Goal: Task Accomplishment & Management: Manage account settings

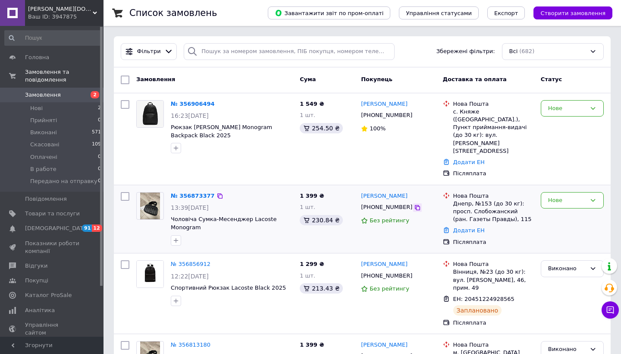
click at [414, 204] on icon at bounding box center [417, 207] width 7 height 7
drag, startPoint x: 405, startPoint y: 179, endPoint x: 360, endPoint y: 180, distance: 45.7
click at [360, 188] on div "[PERSON_NAME] [PHONE_NUMBER] Без рейтингу" at bounding box center [399, 218] width 82 height 61
copy link "[PERSON_NAME]"
click at [467, 227] on link "Додати ЕН" at bounding box center [468, 230] width 31 height 6
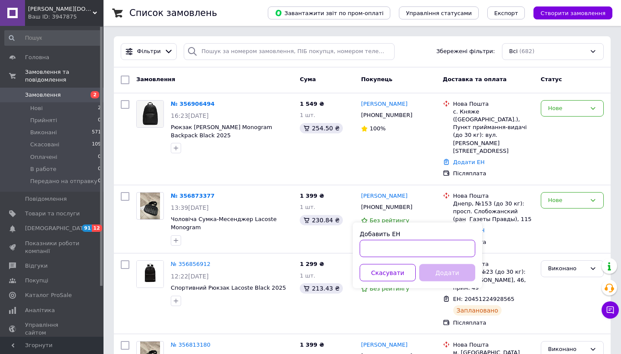
click at [399, 242] on input "Добавить ЕН" at bounding box center [418, 248] width 116 height 17
paste input "20451225292162"
type input "20451225292162"
click at [442, 271] on button "Додати" at bounding box center [447, 272] width 56 height 17
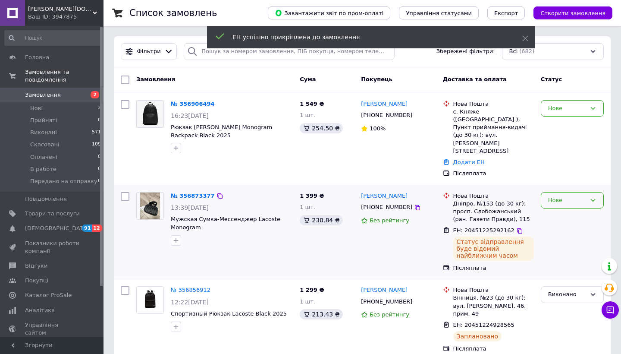
click at [577, 196] on div "Нове" at bounding box center [567, 200] width 38 height 9
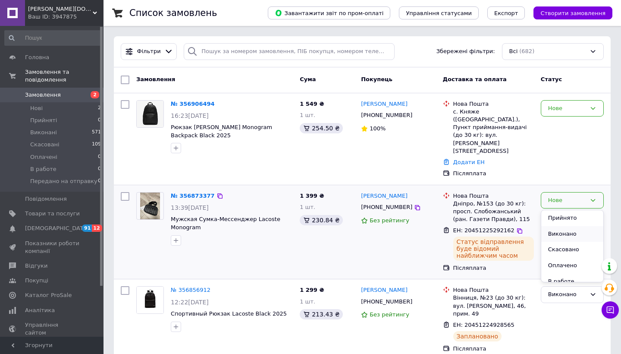
click at [577, 226] on li "Виконано" at bounding box center [572, 234] width 62 height 16
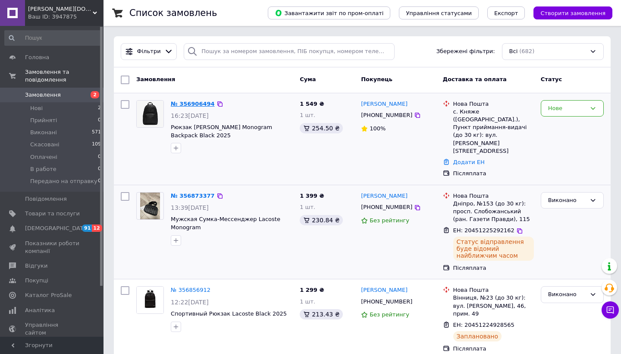
click at [194, 103] on link "№ 356906494" at bounding box center [193, 103] width 44 height 6
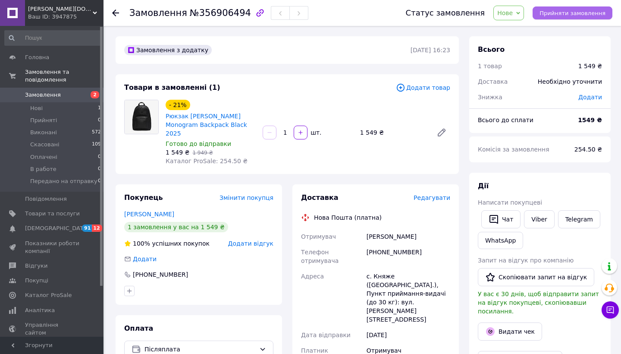
click at [597, 10] on span "Прийняти замовлення" at bounding box center [572, 13] width 66 height 6
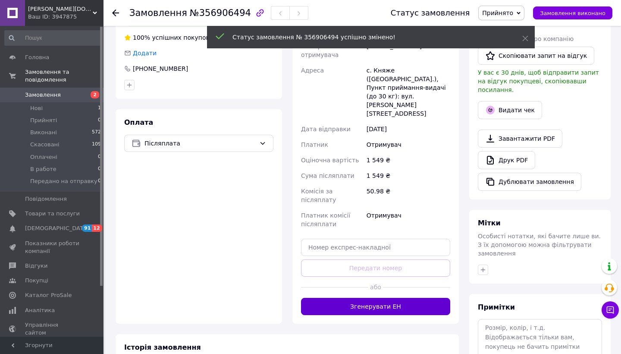
click at [353, 298] on button "Згенерувати ЕН" at bounding box center [375, 306] width 149 height 17
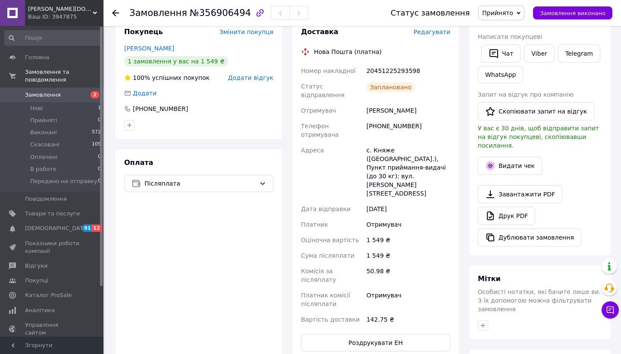
scroll to position [124, 0]
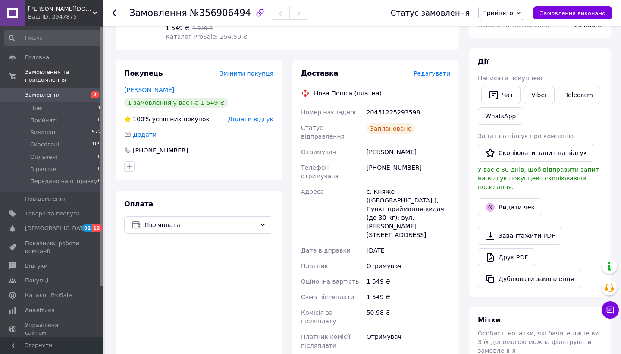
click at [399, 104] on div "20451225293598" at bounding box center [408, 112] width 87 height 16
copy div "20451225293598"
click at [555, 14] on span "Замовлення виконано" at bounding box center [573, 13] width 66 height 6
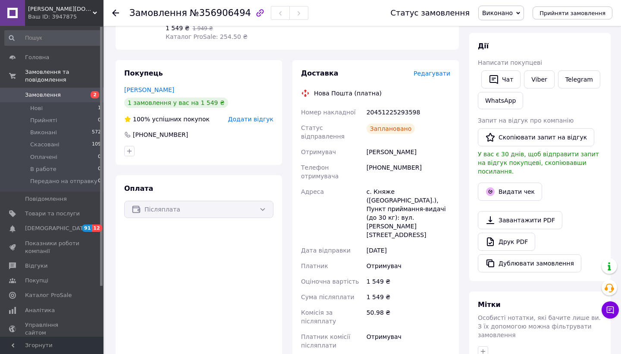
click at [118, 16] on div at bounding box center [115, 13] width 7 height 9
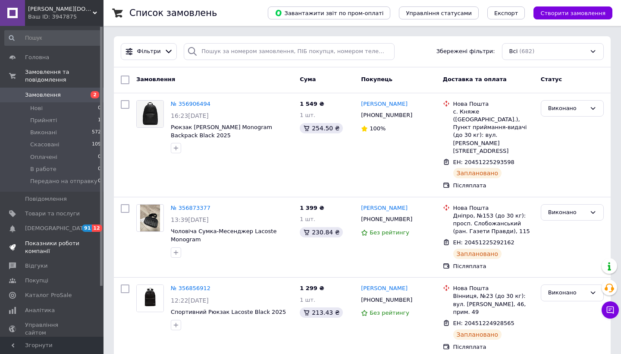
click at [62, 247] on span "Показники роботи компанії" at bounding box center [52, 247] width 55 height 16
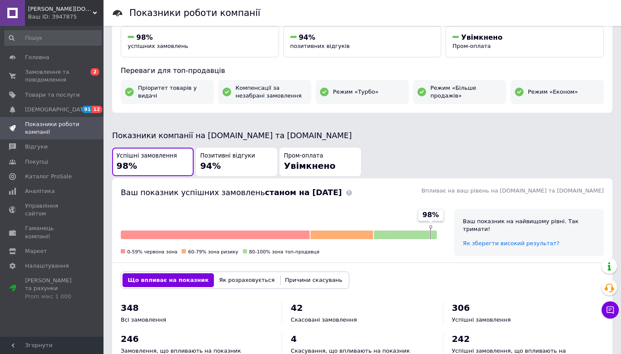
scroll to position [122, 0]
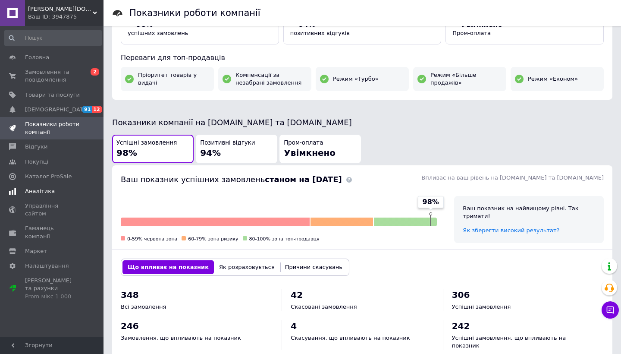
click at [48, 187] on span "Аналітика" at bounding box center [40, 191] width 30 height 8
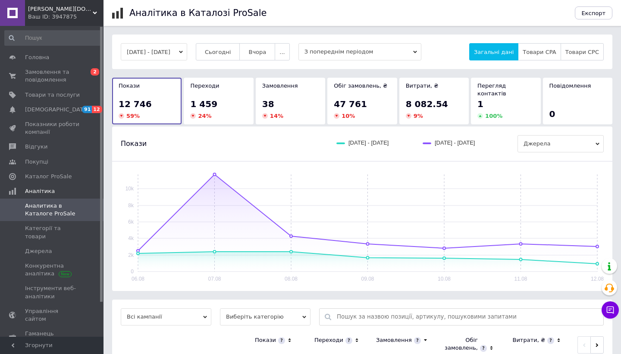
click at [295, 99] on div "38" at bounding box center [290, 104] width 56 height 12
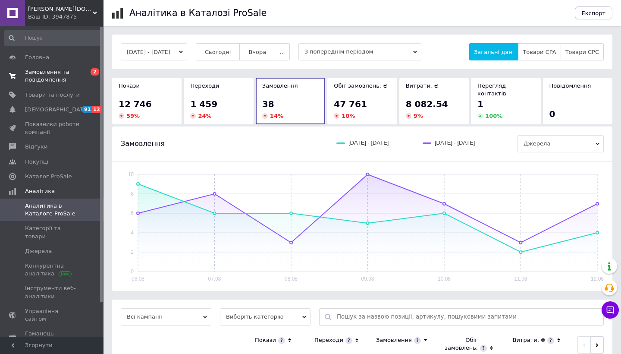
click at [74, 82] on span "Замовлення та повідомлення" at bounding box center [52, 76] width 55 height 16
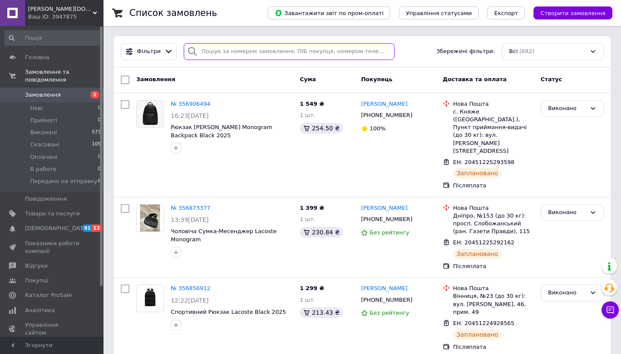
click at [251, 53] on input "search" at bounding box center [289, 51] width 211 height 17
paste input "PRM-564627763"
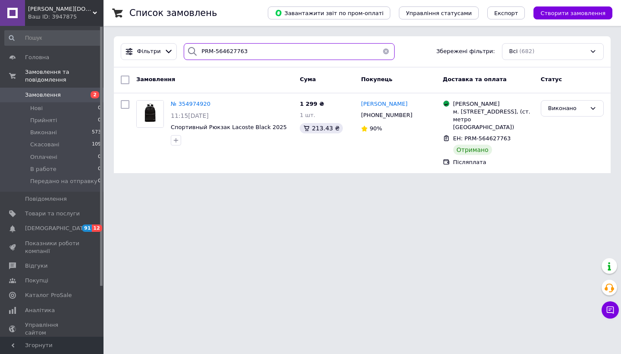
click at [259, 49] on input "PRM-564627763" at bounding box center [289, 51] width 211 height 17
paste input "141145247"
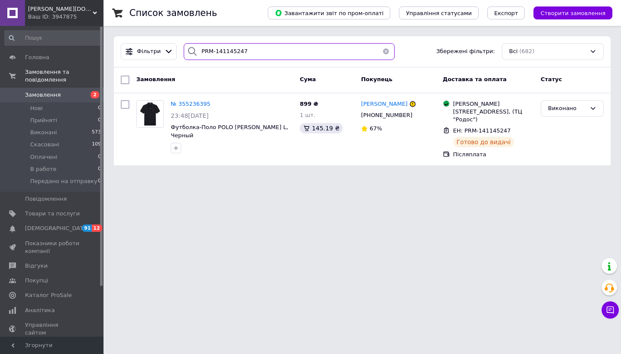
click at [248, 53] on input "PRM-141145247" at bounding box center [289, 51] width 211 height 17
paste input "482364505"
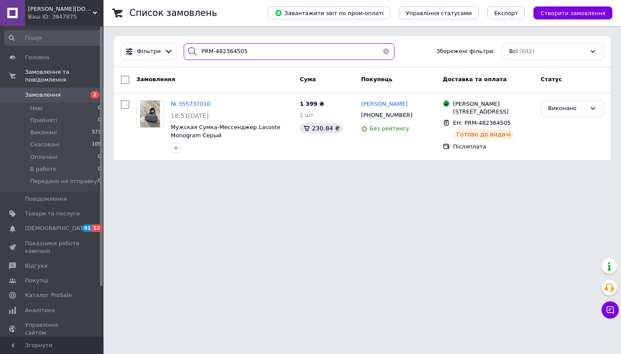
click at [268, 53] on input "PRM-482364505" at bounding box center [289, 51] width 211 height 17
paste input "141145247"
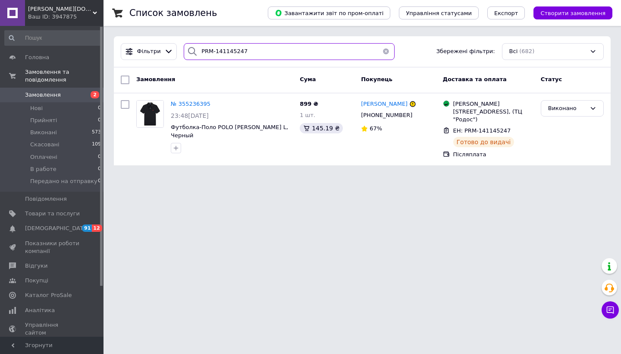
click at [273, 56] on input "PRM-141145247" at bounding box center [289, 51] width 211 height 17
paste input "380990682728"
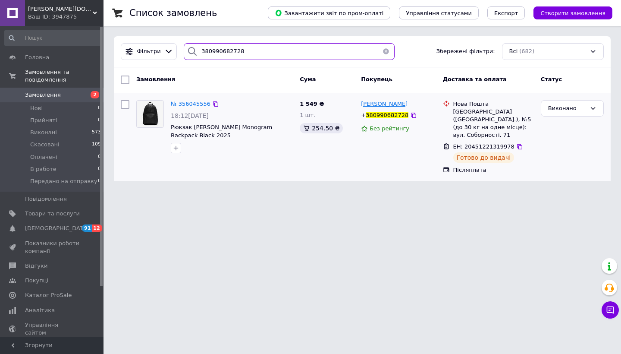
type input "380990682728"
click at [387, 107] on span "[PERSON_NAME]" at bounding box center [384, 103] width 47 height 6
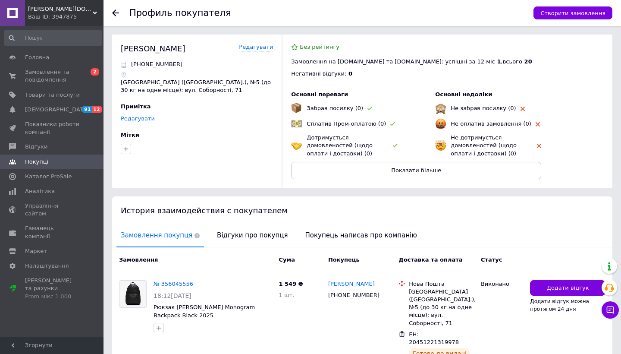
click at [113, 18] on div at bounding box center [120, 13] width 17 height 26
click at [116, 11] on icon at bounding box center [115, 12] width 7 height 7
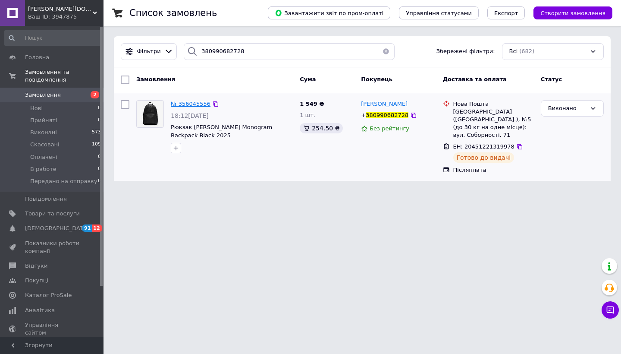
click at [191, 106] on span "№ 356045556" at bounding box center [191, 103] width 40 height 6
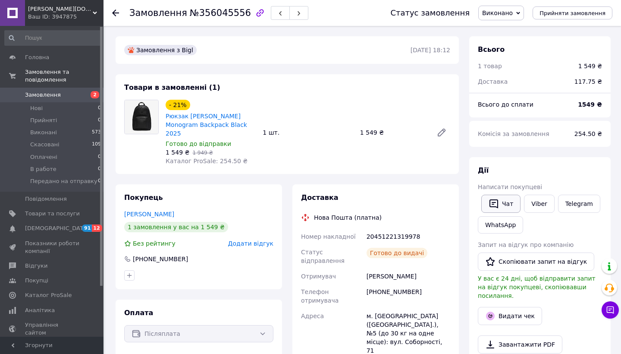
click at [497, 201] on icon "button" at bounding box center [494, 203] width 10 height 10
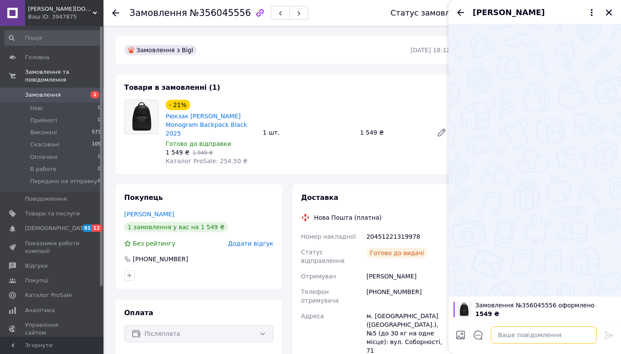
click at [529, 337] on textarea at bounding box center [544, 334] width 106 height 17
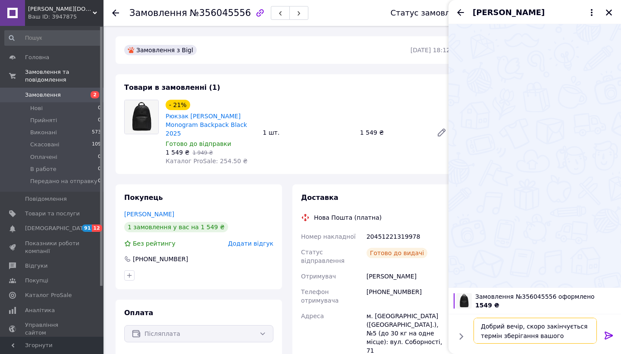
scroll to position [1, 0]
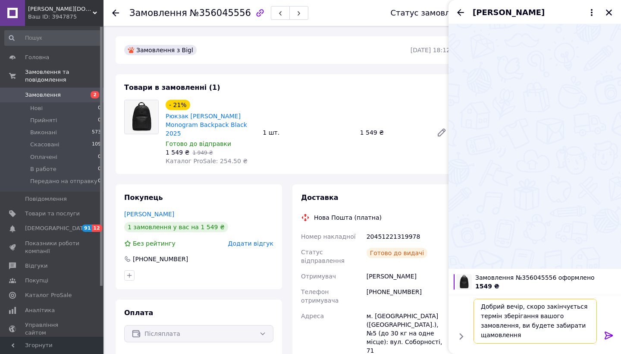
type textarea "Добрий вечір, скоро закінчується термін зберігання вашого замовлення, ви будете…"
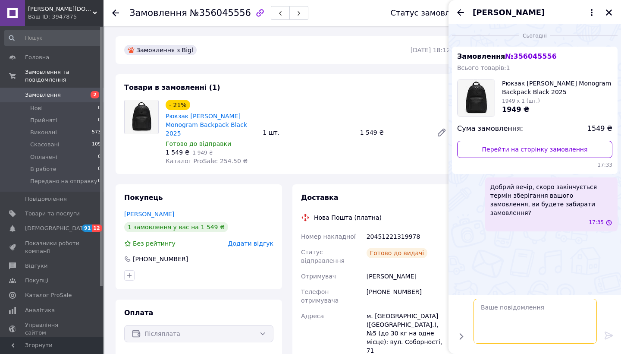
scroll to position [0, 0]
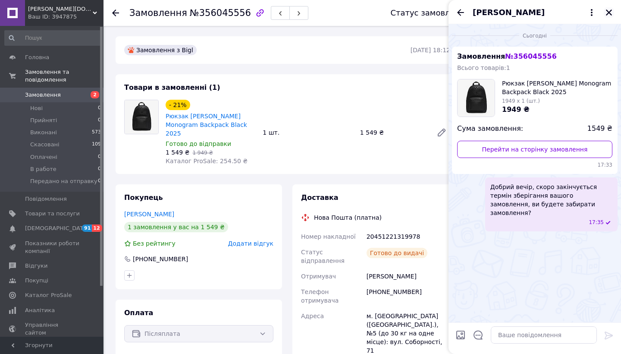
click at [610, 16] on icon "Закрити" at bounding box center [609, 13] width 8 height 8
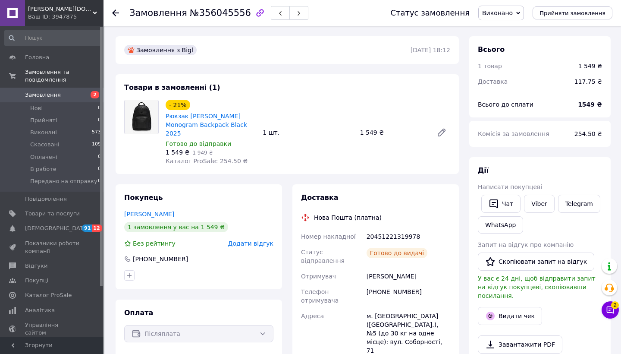
click at [110, 11] on div "Замовлення №356045556 Статус замовлення Виконано Прийнято Скасовано Оплачено В …" at bounding box center [361, 13] width 517 height 26
click at [113, 11] on icon at bounding box center [115, 12] width 7 height 7
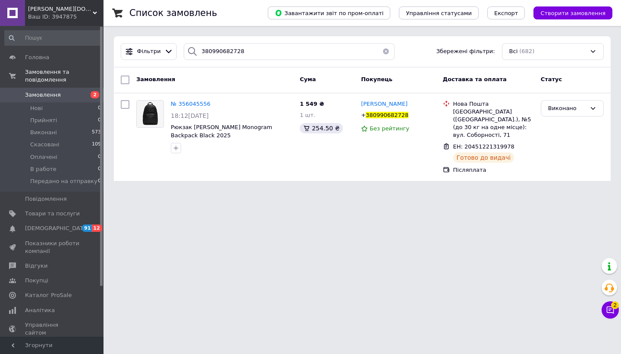
click at [383, 50] on button "button" at bounding box center [385, 51] width 17 height 17
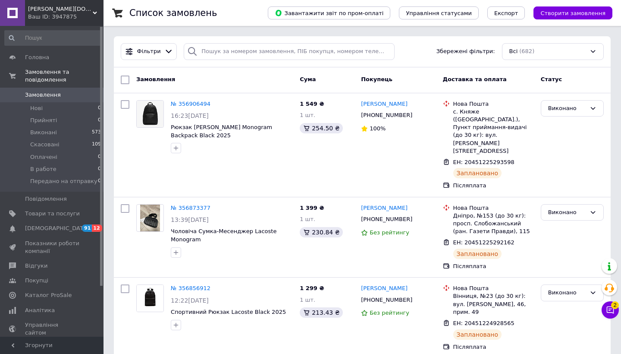
click at [611, 306] on icon at bounding box center [610, 309] width 7 height 7
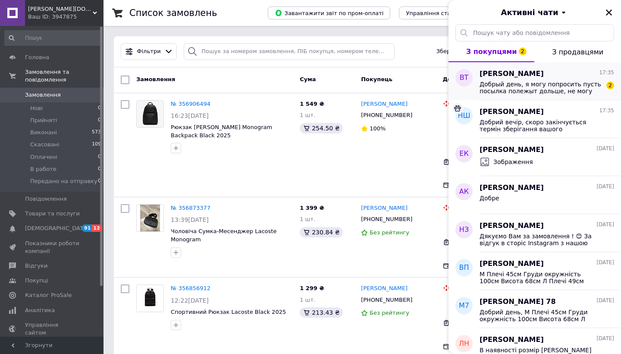
click at [594, 95] on div "[PERSON_NAME] 17:35 Добрый день, я могу попросить пусть посылка полежыт дольше,…" at bounding box center [550, 81] width 141 height 38
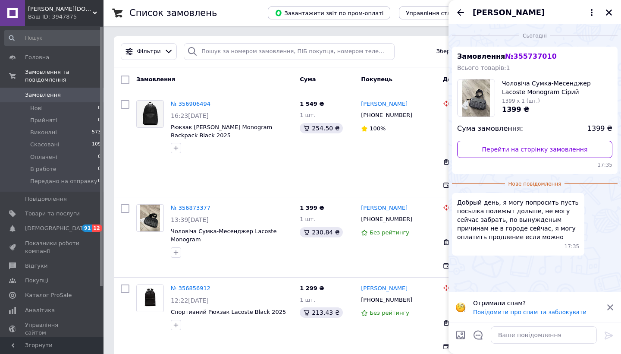
click at [611, 304] on icon at bounding box center [610, 307] width 8 height 8
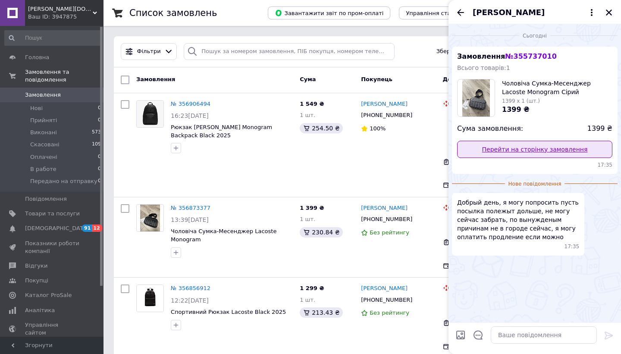
click at [546, 146] on link "Перейти на сторінку замовлення" at bounding box center [534, 149] width 155 height 17
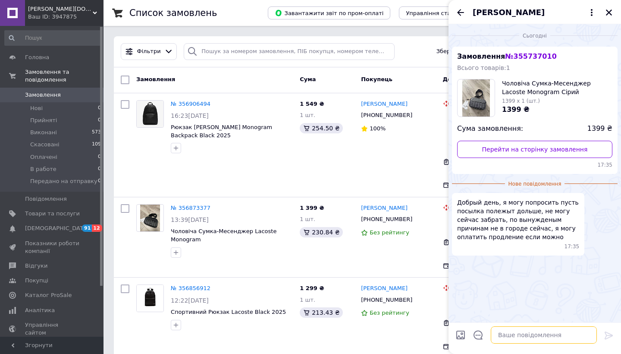
click at [519, 342] on textarea at bounding box center [544, 334] width 106 height 17
type textarea "Добрий день, до якого числа продовжити термін?"
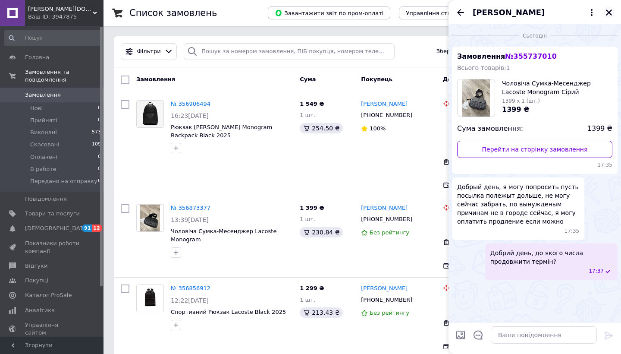
click at [608, 10] on icon "Закрити" at bounding box center [609, 13] width 8 height 8
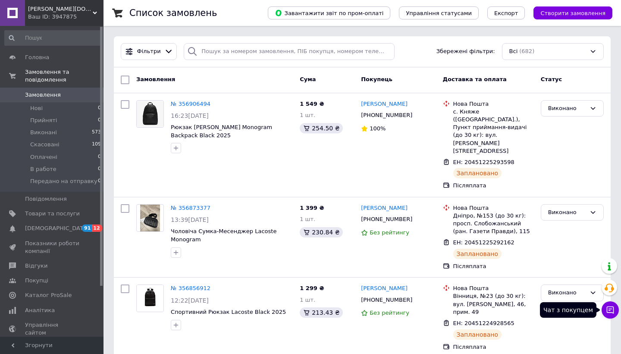
click at [610, 317] on button "Чат з покупцем" at bounding box center [610, 309] width 17 height 17
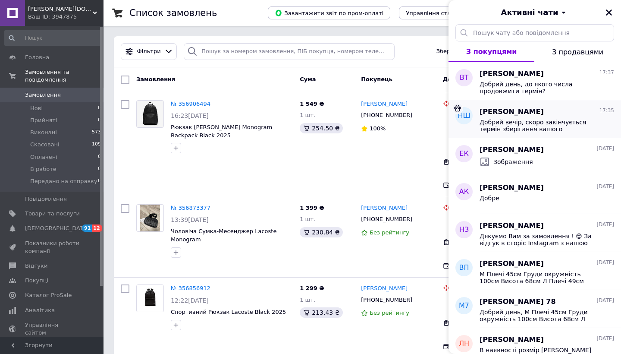
click at [587, 131] on span "Добрий вечір, скоро закінчується термін зберігання вашого замовлення, ви будете…" at bounding box center [541, 126] width 122 height 14
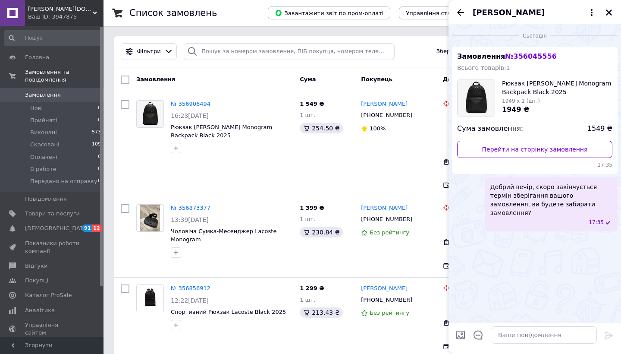
click at [483, 12] on span "[PERSON_NAME]" at bounding box center [509, 12] width 72 height 11
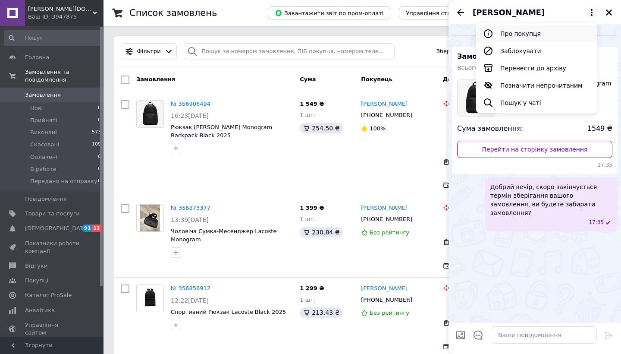
click at [501, 32] on button "Про покупця" at bounding box center [536, 33] width 121 height 17
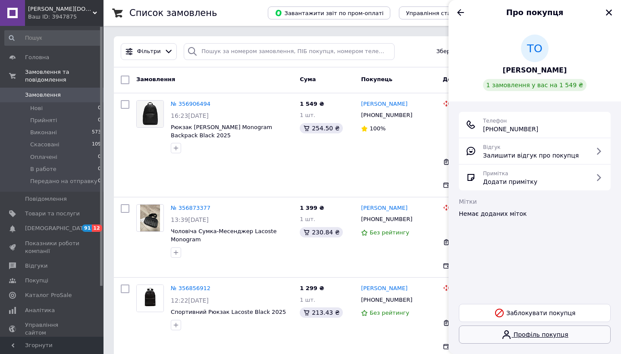
click at [524, 332] on link "Профіль покупця" at bounding box center [535, 334] width 152 height 18
click at [612, 13] on icon "Закрити" at bounding box center [609, 13] width 8 height 8
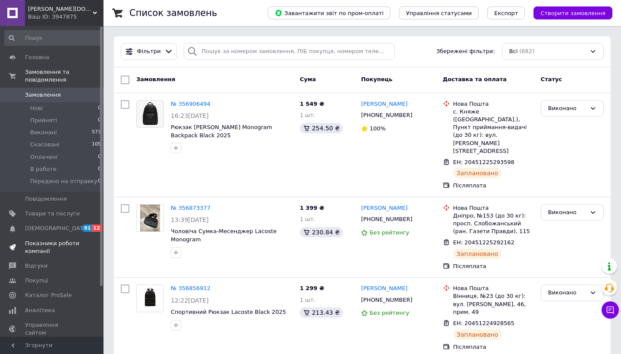
click at [61, 246] on span "Показники роботи компанії" at bounding box center [52, 247] width 55 height 16
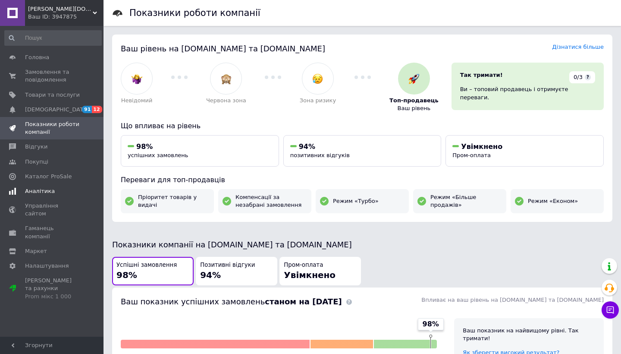
click at [53, 188] on span "Аналітика" at bounding box center [52, 191] width 55 height 8
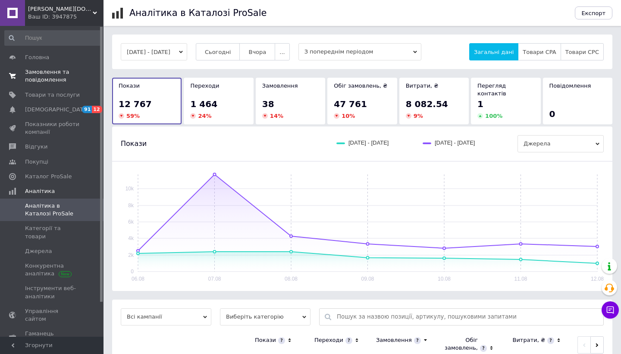
click at [54, 73] on span "Замовлення та повідомлення" at bounding box center [52, 76] width 55 height 16
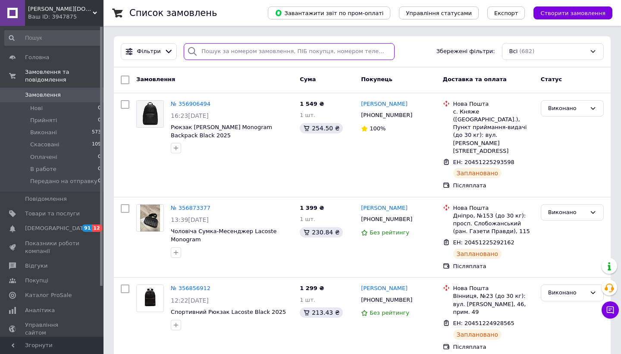
click at [215, 47] on input "search" at bounding box center [289, 51] width 211 height 17
paste input "PRM-623191816"
type input "PRM-623191816"
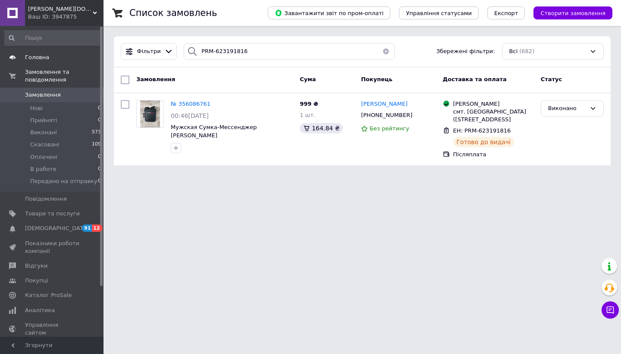
click at [53, 57] on span "Головна" at bounding box center [52, 57] width 55 height 8
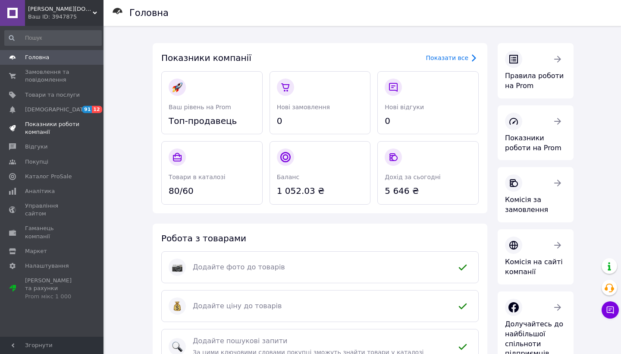
click at [56, 129] on span "Показники роботи компанії" at bounding box center [52, 128] width 55 height 16
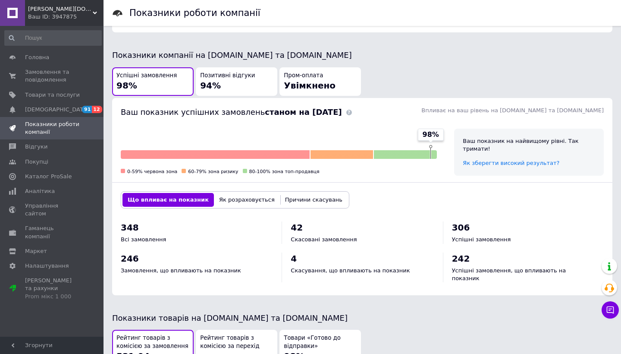
scroll to position [207, 0]
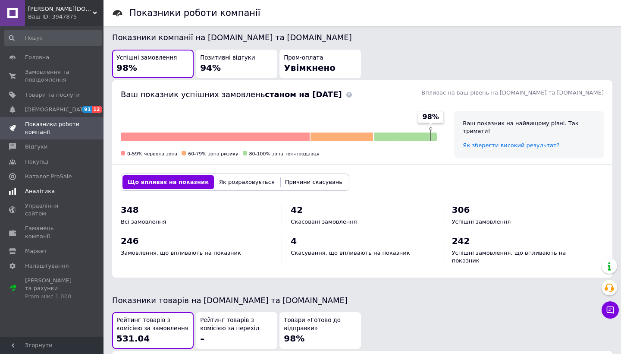
click at [47, 184] on link "Аналітика" at bounding box center [53, 191] width 106 height 15
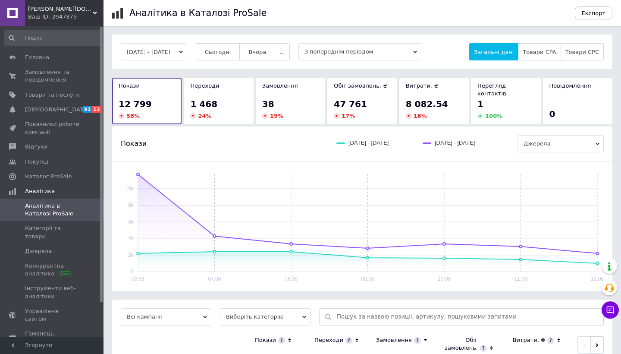
click at [300, 89] on div "Замовлення" at bounding box center [290, 86] width 56 height 8
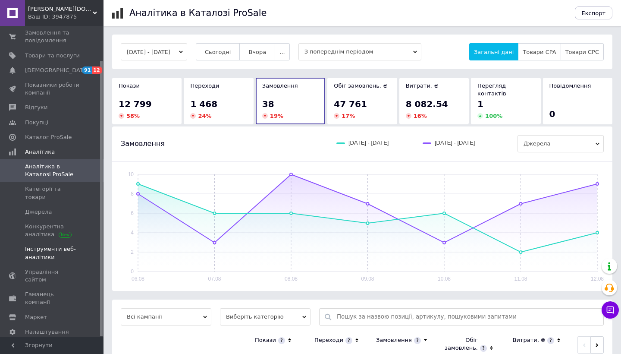
scroll to position [39, 0]
click at [54, 91] on span "Показники роботи компанії" at bounding box center [52, 90] width 55 height 16
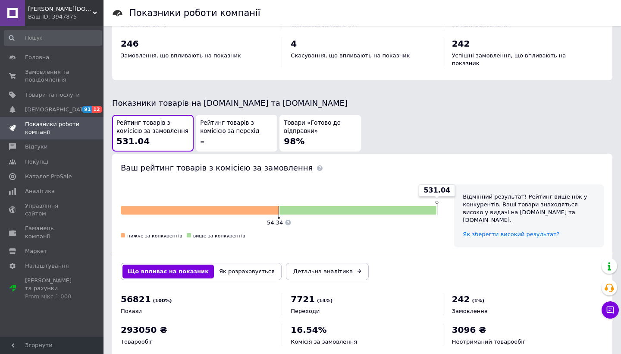
scroll to position [403, 0]
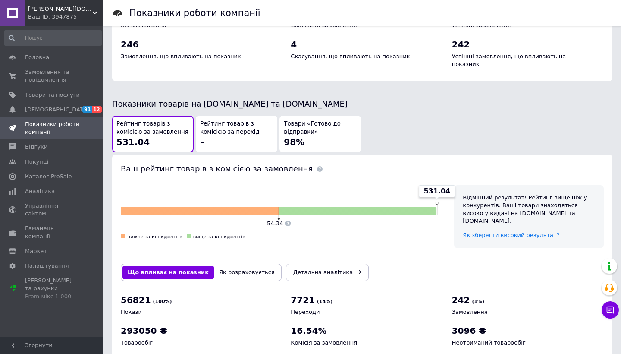
click at [330, 134] on button "Товари «Готово до відправки» 98%" at bounding box center [320, 134] width 82 height 37
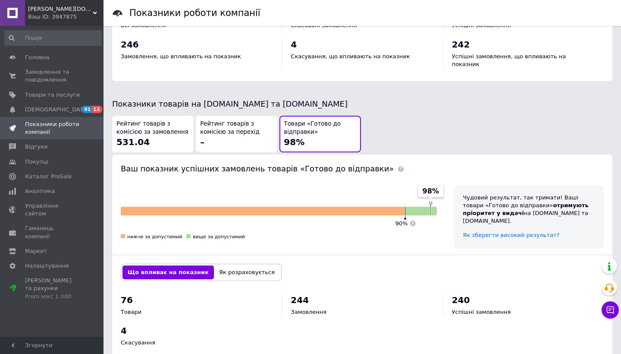
click at [216, 124] on div "Рейтинг товарів з комісією за перехід –" at bounding box center [236, 134] width 73 height 28
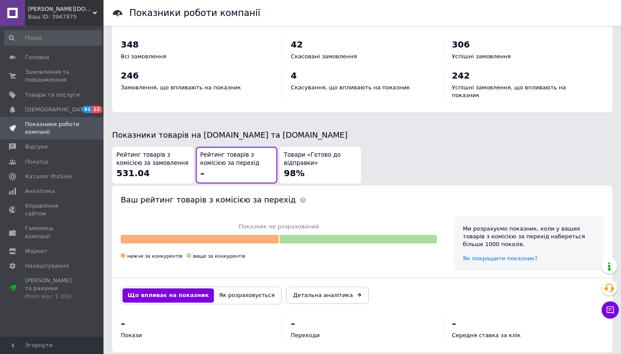
click at [160, 151] on span "Рейтинг товарів з комісією за замовлення" at bounding box center [152, 159] width 73 height 16
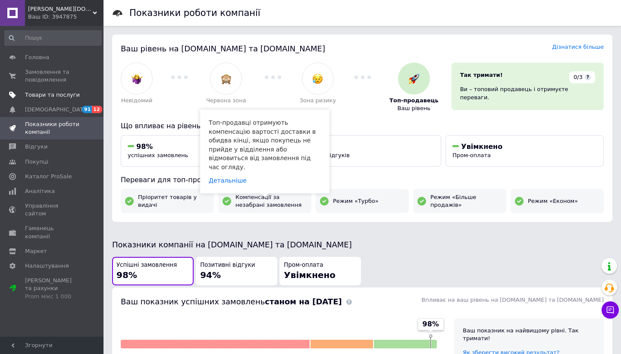
scroll to position [0, 0]
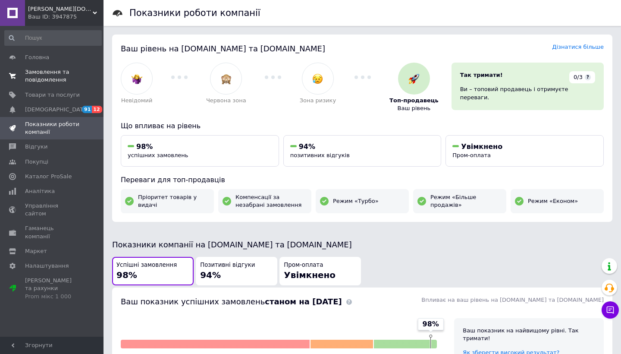
click at [78, 79] on span "Замовлення та повідомлення" at bounding box center [52, 76] width 55 height 16
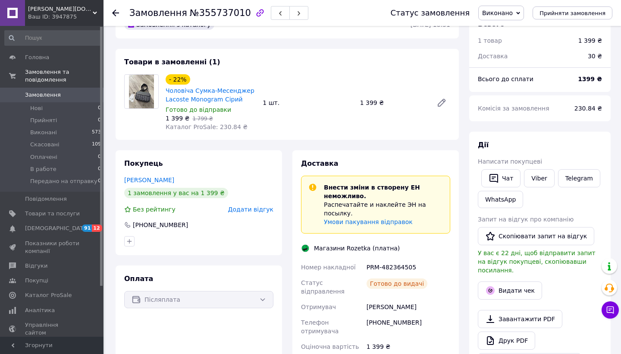
scroll to position [38, 0]
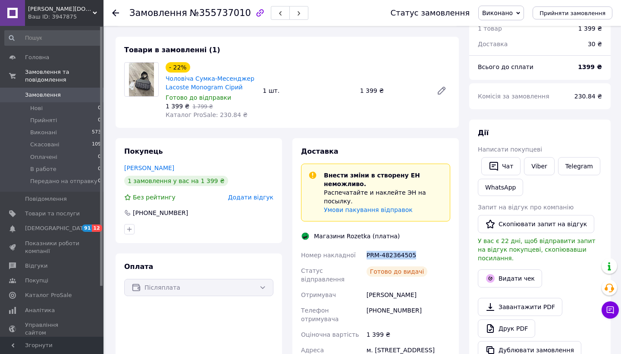
drag, startPoint x: 417, startPoint y: 253, endPoint x: 367, endPoint y: 251, distance: 50.5
click at [366, 251] on div "PRM-482364505" at bounding box center [408, 255] width 87 height 16
copy div "PRM-482364505"
